Goal: Check status: Check status

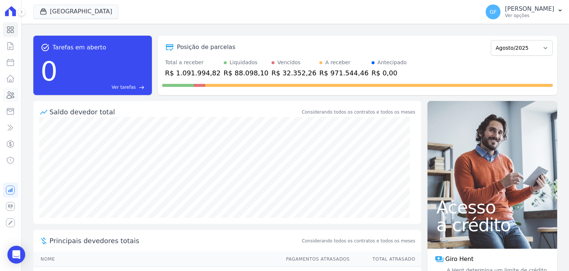
click at [12, 91] on icon at bounding box center [10, 94] width 9 height 9
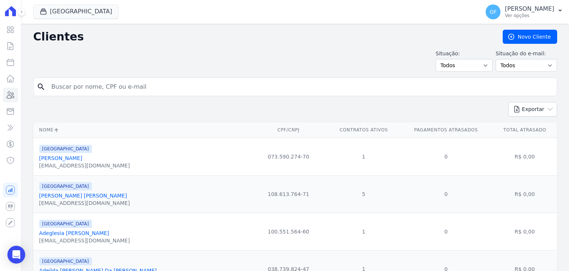
click at [74, 89] on input "search" at bounding box center [300, 86] width 507 height 15
type input "[PERSON_NAME]"
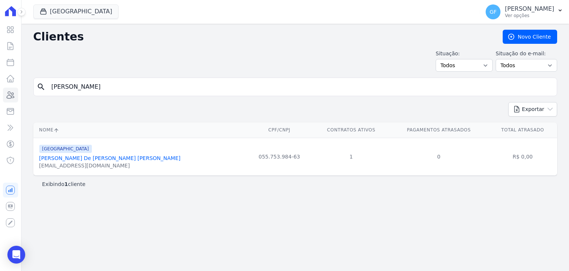
click at [74, 156] on link "[PERSON_NAME] De [PERSON_NAME] [PERSON_NAME]" at bounding box center [110, 158] width 142 height 6
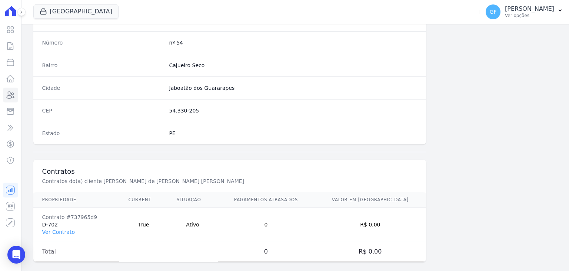
scroll to position [421, 0]
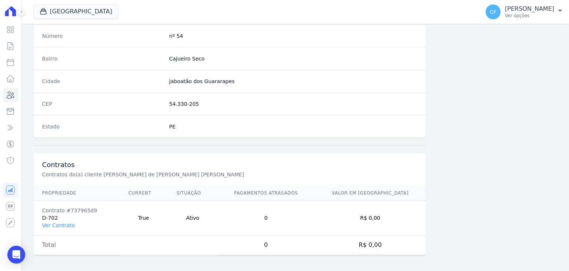
click at [73, 220] on td "Contrato #737965d9 D-702 Ver Contrato" at bounding box center [76, 218] width 86 height 34
click at [71, 222] on link "Ver Contrato" at bounding box center [58, 225] width 33 height 6
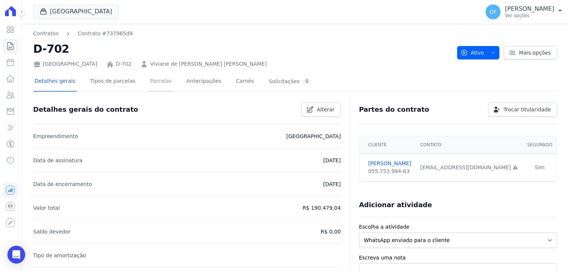
click at [149, 82] on link "Parcelas" at bounding box center [161, 82] width 24 height 20
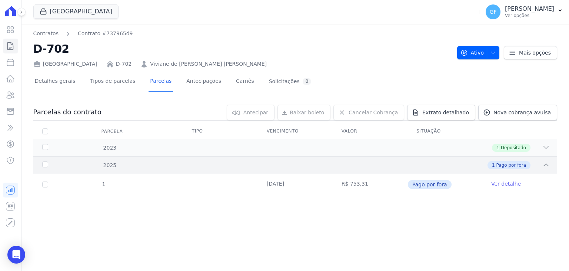
click at [194, 165] on div "1 Pago por fora" at bounding box center [321, 165] width 458 height 8
click at [273, 170] on div "2025 1 Pago por fora" at bounding box center [295, 164] width 524 height 17
drag, startPoint x: 267, startPoint y: 185, endPoint x: 322, endPoint y: 185, distance: 54.9
click at [322, 185] on td "[DATE]" at bounding box center [295, 184] width 75 height 21
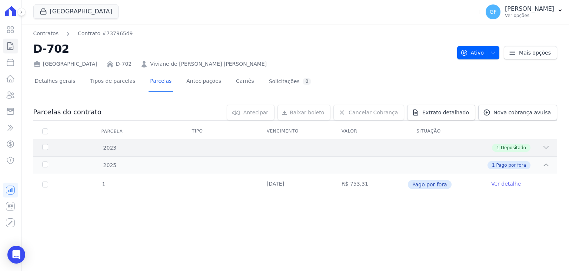
click at [424, 147] on div "1 Depositado" at bounding box center [321, 147] width 458 height 8
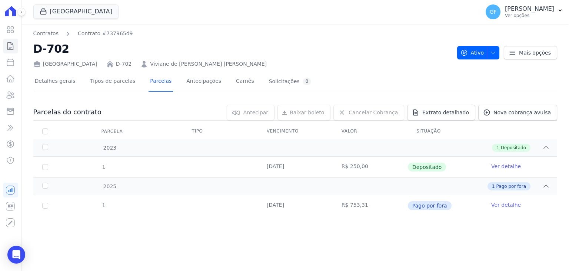
click at [378, 201] on td "R$ 753,31" at bounding box center [370, 205] width 75 height 21
click at [376, 192] on div "1 [DATE] R$ 753,31 Pago por fora Ver detalhe" at bounding box center [295, 205] width 548 height 27
